Goal: Information Seeking & Learning: Learn about a topic

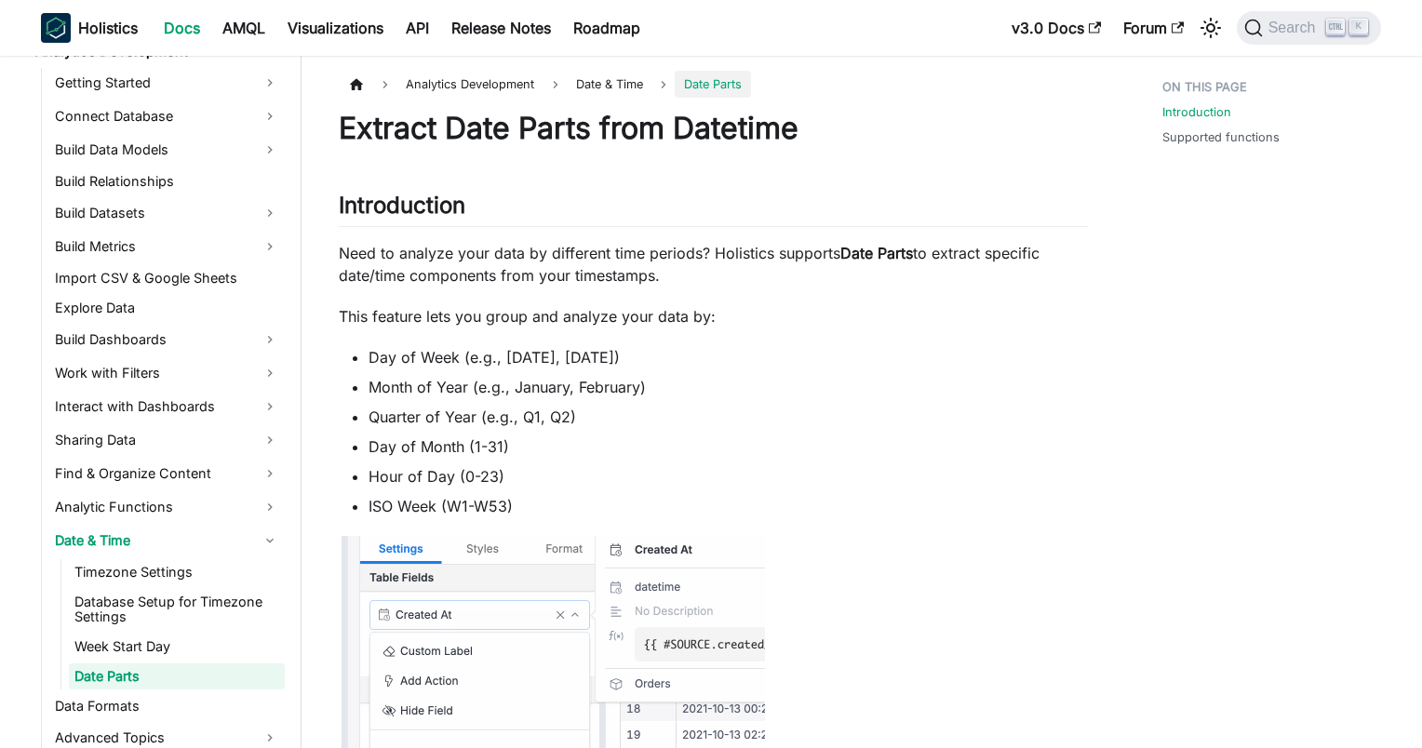
scroll to position [388, 0]
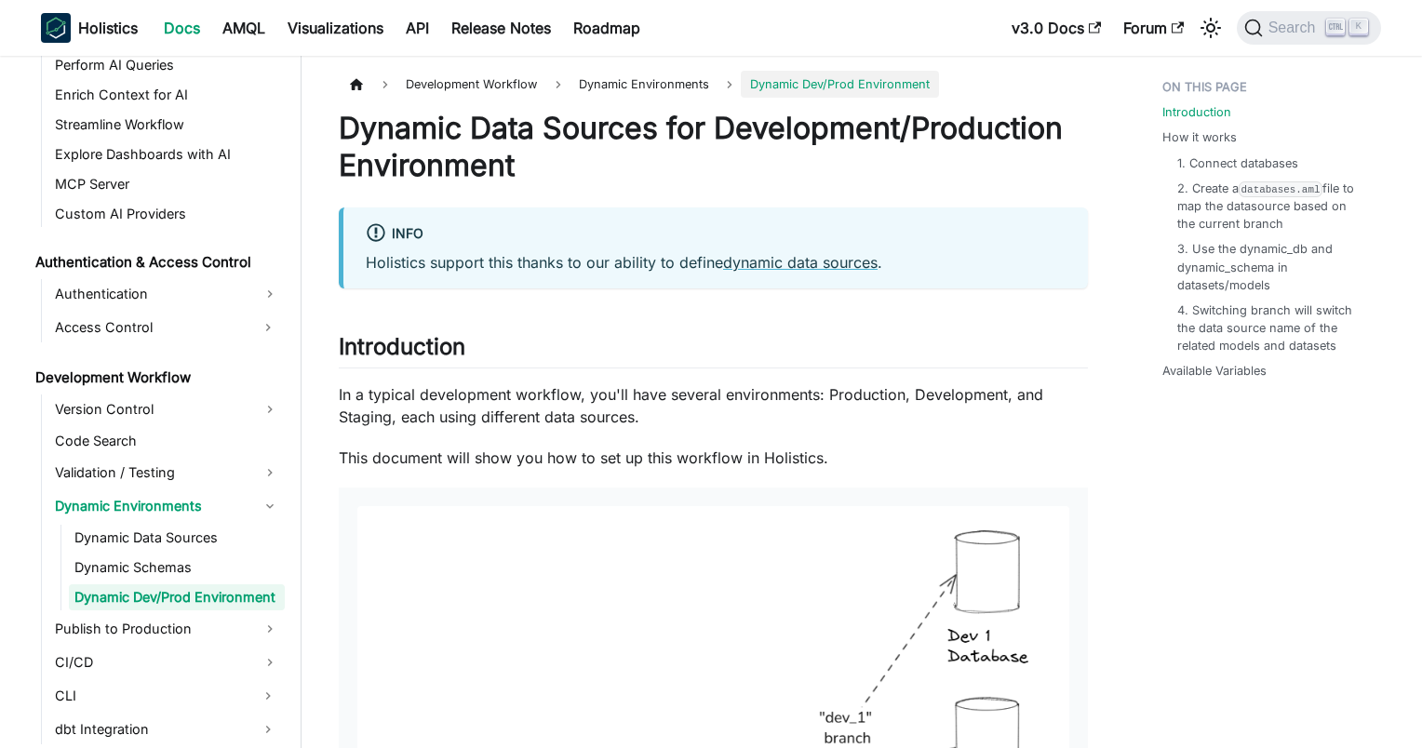
scroll to position [1114, 0]
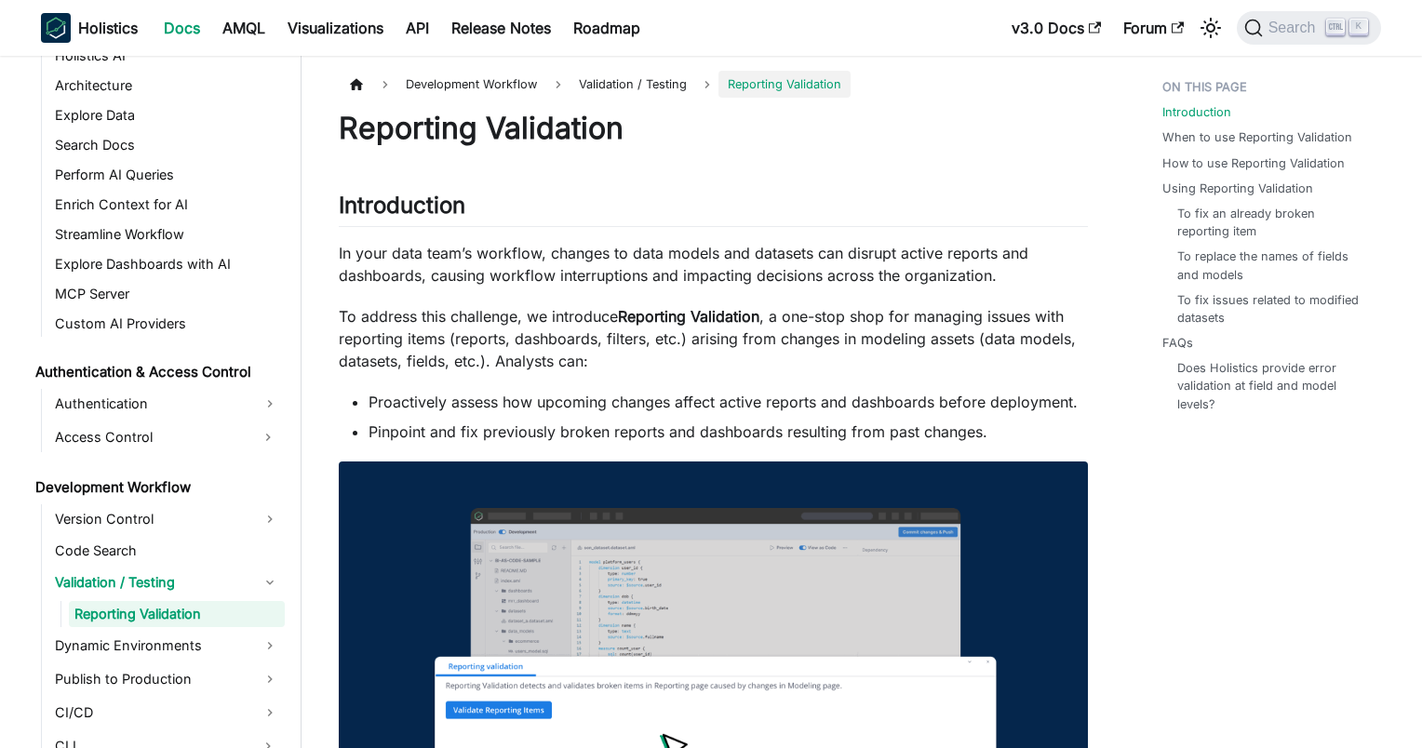
scroll to position [1021, 0]
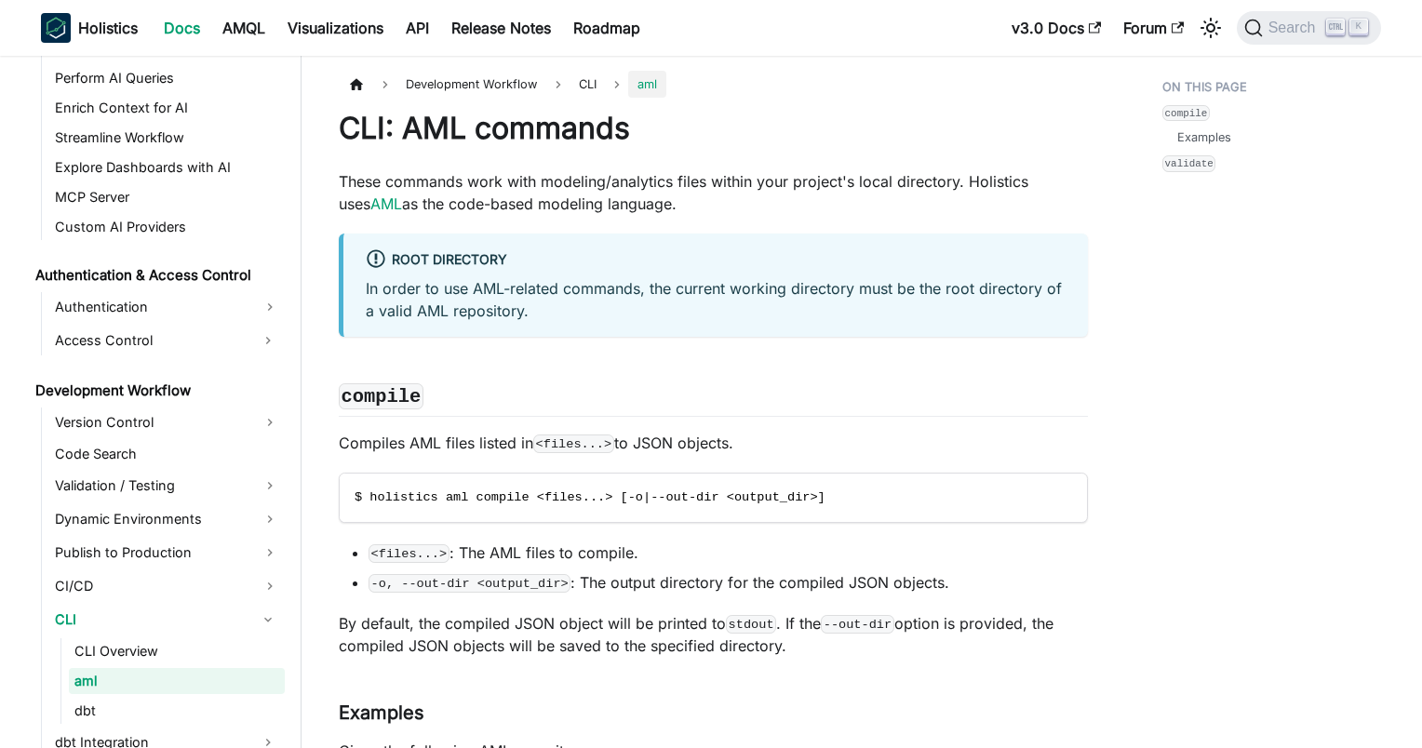
scroll to position [1185, 0]
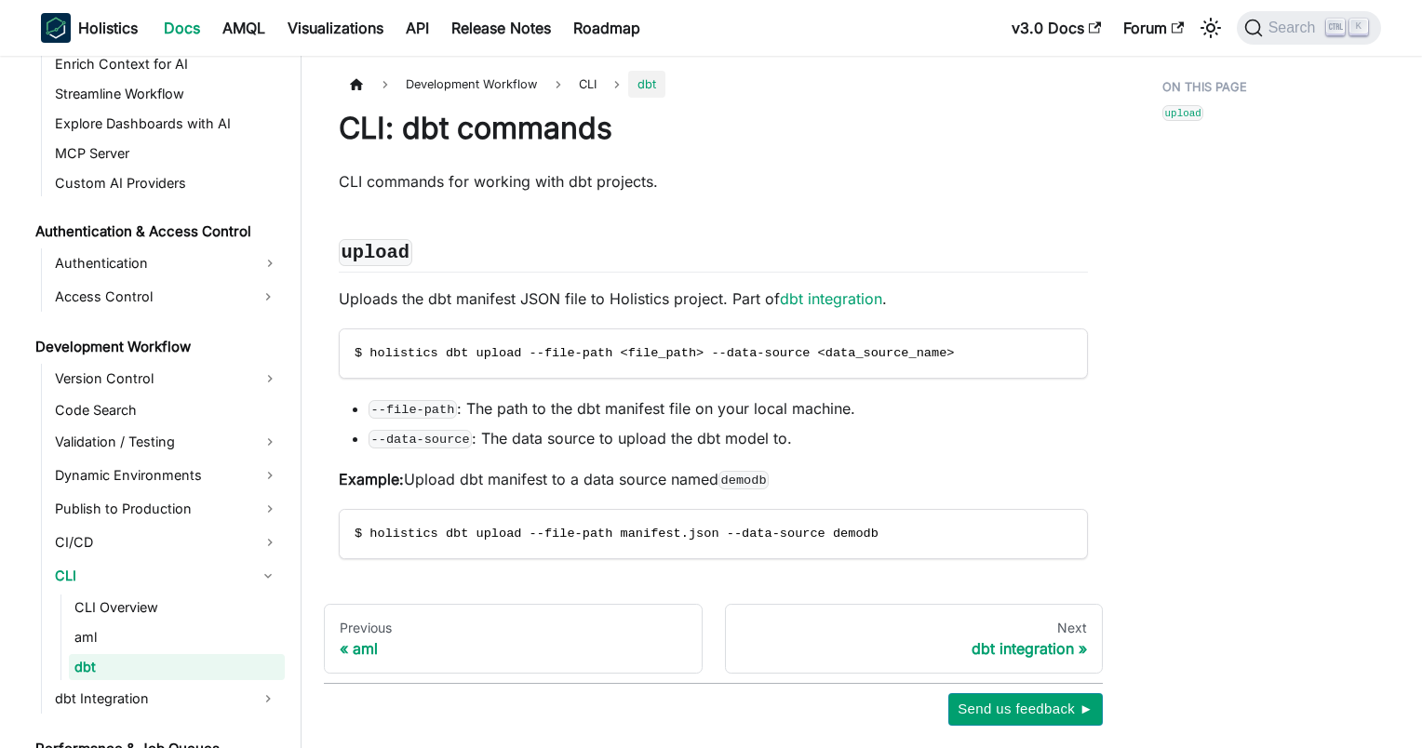
scroll to position [1214, 0]
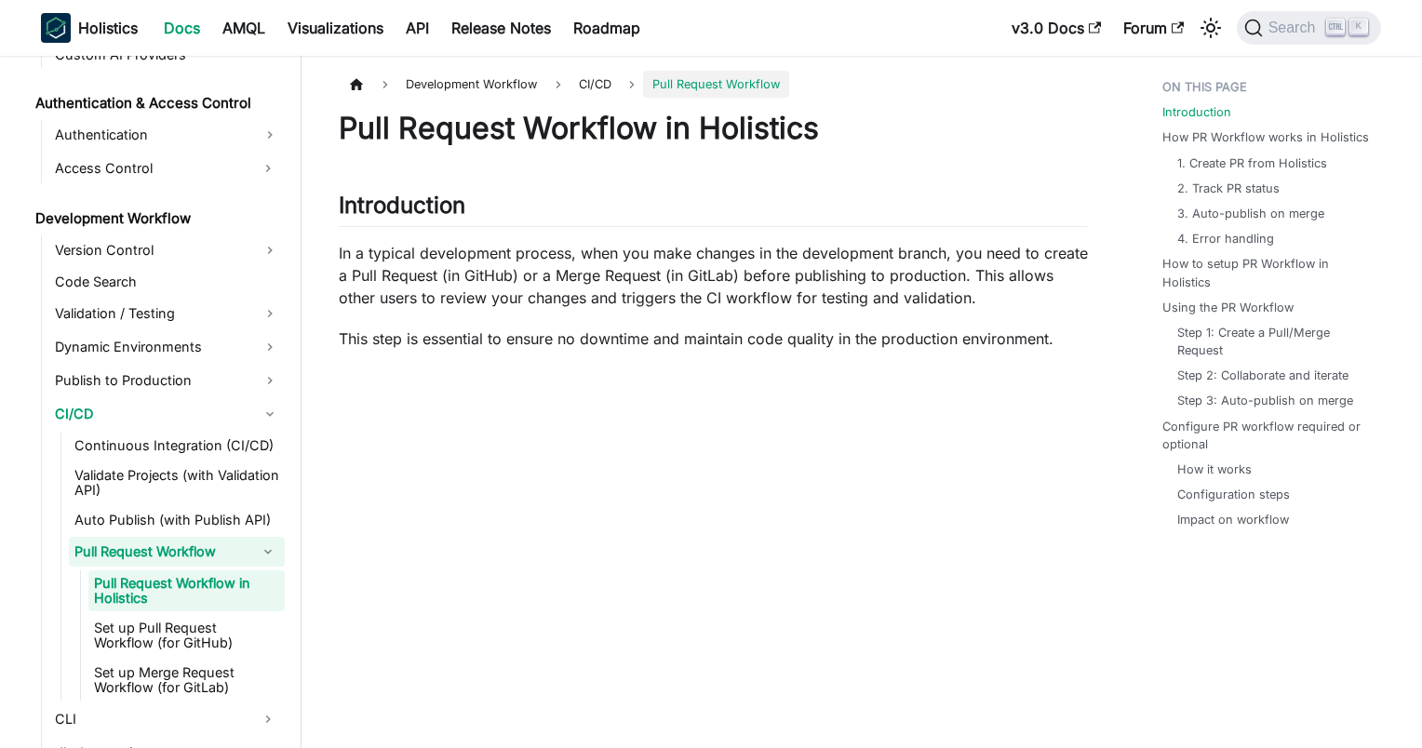
scroll to position [1274, 0]
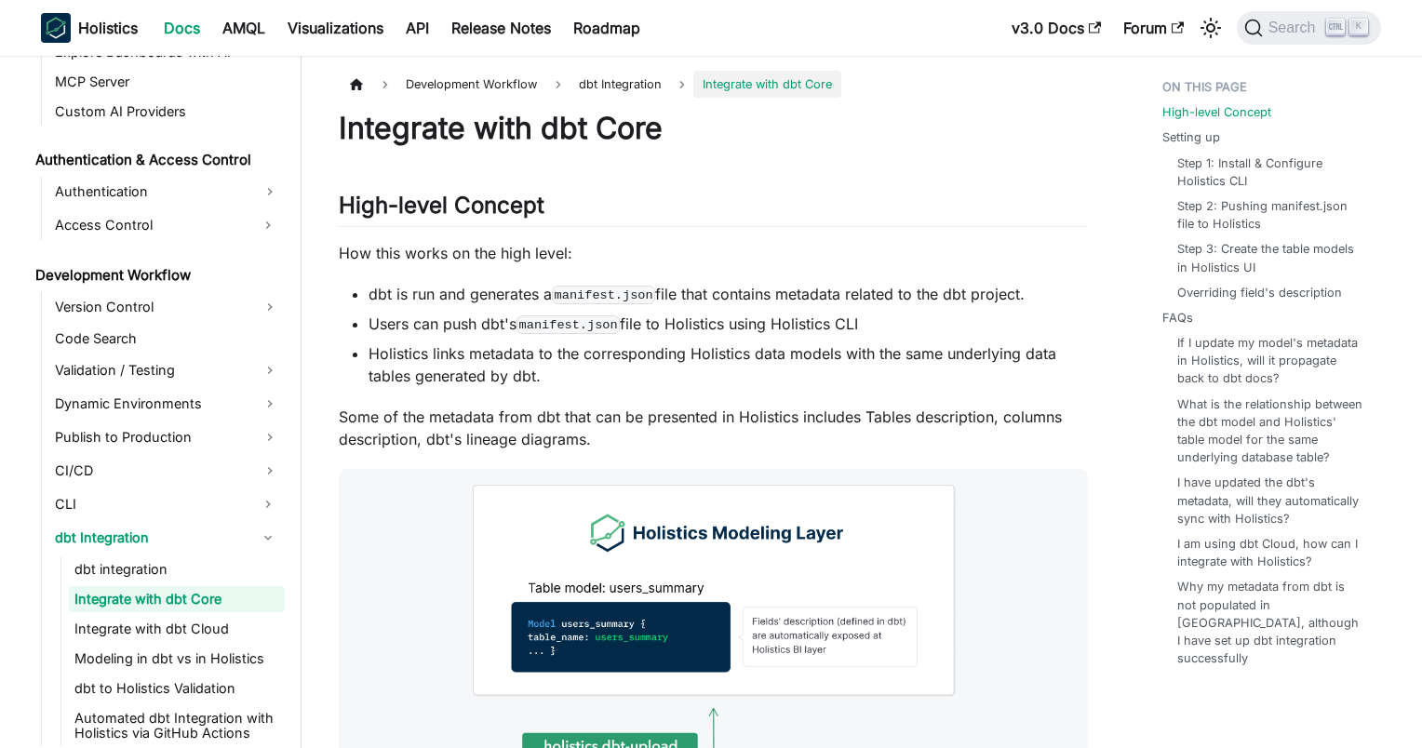
scroll to position [1218, 0]
